Goal: Communication & Community: Answer question/provide support

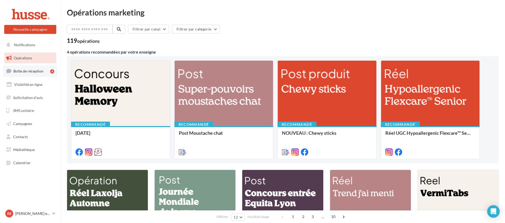
click at [44, 69] on link "Boîte de réception 4" at bounding box center [30, 70] width 54 height 11
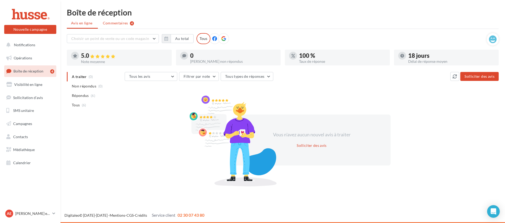
click at [116, 24] on span "Commentaires" at bounding box center [115, 23] width 25 height 5
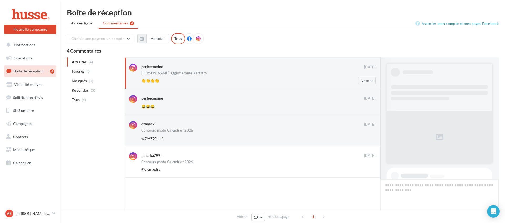
scroll to position [197, 0]
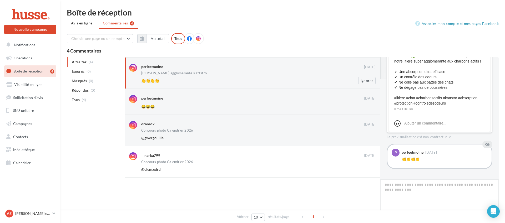
click at [200, 76] on div "perleetmoine 11 oct. Vidéo Litière agglomérante Kattströ 👏👏👏👏 Ignorer" at bounding box center [258, 74] width 234 height 21
click at [213, 74] on div "Vidéo Litière agglomérante Kattströ" at bounding box center [258, 73] width 234 height 4
drag, startPoint x: 213, startPoint y: 74, endPoint x: 239, endPoint y: 74, distance: 25.2
click at [224, 75] on div "Vidéo Litière agglomérante Kattströ" at bounding box center [258, 73] width 234 height 4
drag, startPoint x: 371, startPoint y: 80, endPoint x: 371, endPoint y: 90, distance: 9.7
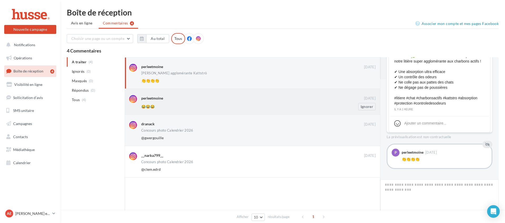
click at [371, 81] on button "Ignorer" at bounding box center [366, 80] width 17 height 7
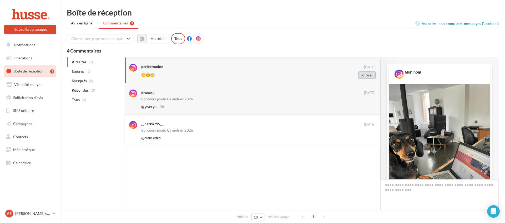
scroll to position [13, 0]
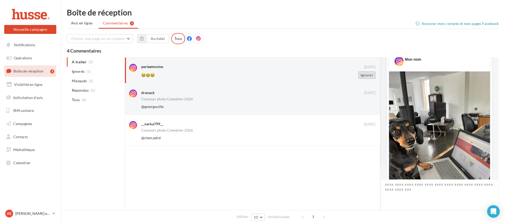
click at [367, 76] on button "Ignorer" at bounding box center [366, 74] width 17 height 7
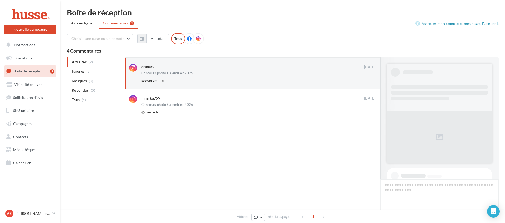
click at [367, 77] on button "Ignorer" at bounding box center [366, 80] width 17 height 7
click at [366, 80] on button "Ignorer" at bounding box center [366, 80] width 17 height 7
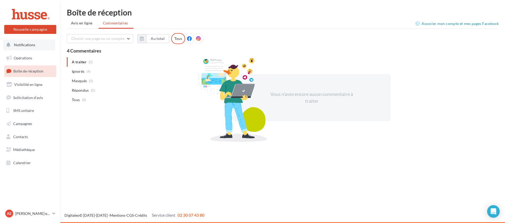
click at [22, 45] on span "Notifications" at bounding box center [24, 45] width 21 height 4
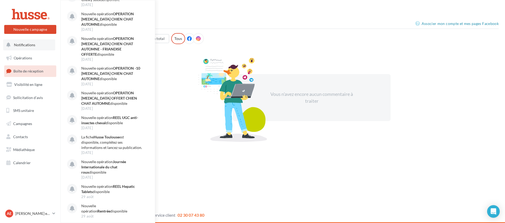
scroll to position [249, 0]
click at [125, 119] on strong "REEL UGC anti-insectes cheval" at bounding box center [109, 120] width 57 height 10
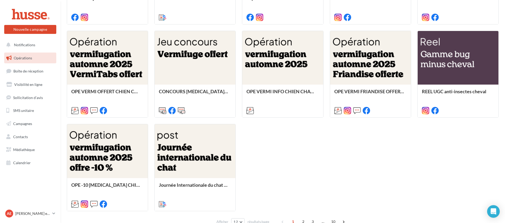
scroll to position [239, 0]
